Goal: Task Accomplishment & Management: Manage account settings

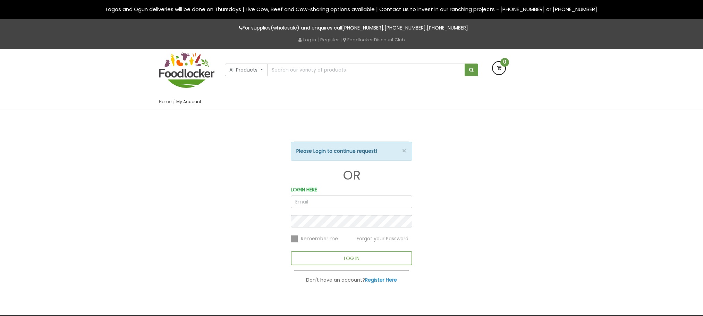
click at [335, 203] on input "email" at bounding box center [352, 201] width 122 height 13
click at [333, 203] on input "email" at bounding box center [352, 201] width 122 height 13
click at [331, 203] on input "email" at bounding box center [352, 201] width 122 height 13
click at [307, 202] on input "email" at bounding box center [352, 201] width 122 height 13
type input "0"
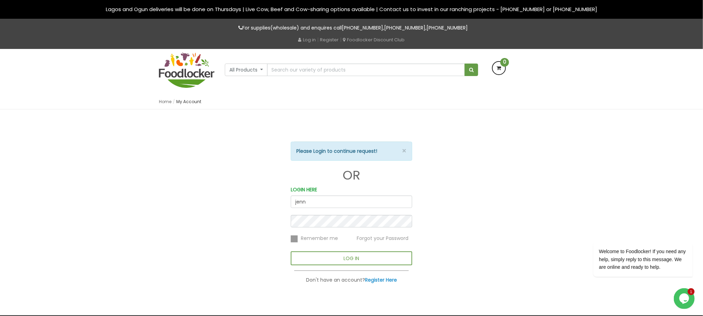
type input "[PERSON_NAME][EMAIL_ADDRESS][DOMAIN_NAME]"
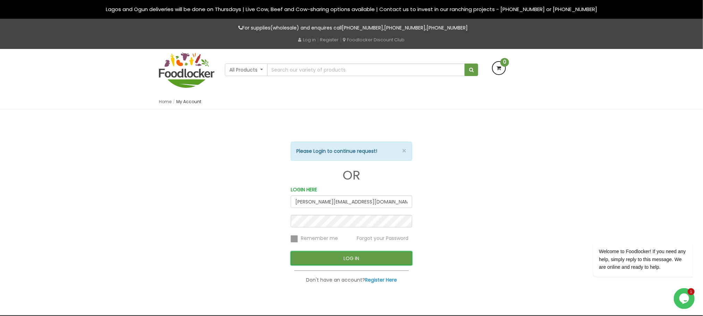
click at [321, 265] on button "LOG IN" at bounding box center [352, 258] width 122 height 14
